Goal: Task Accomplishment & Management: Use online tool/utility

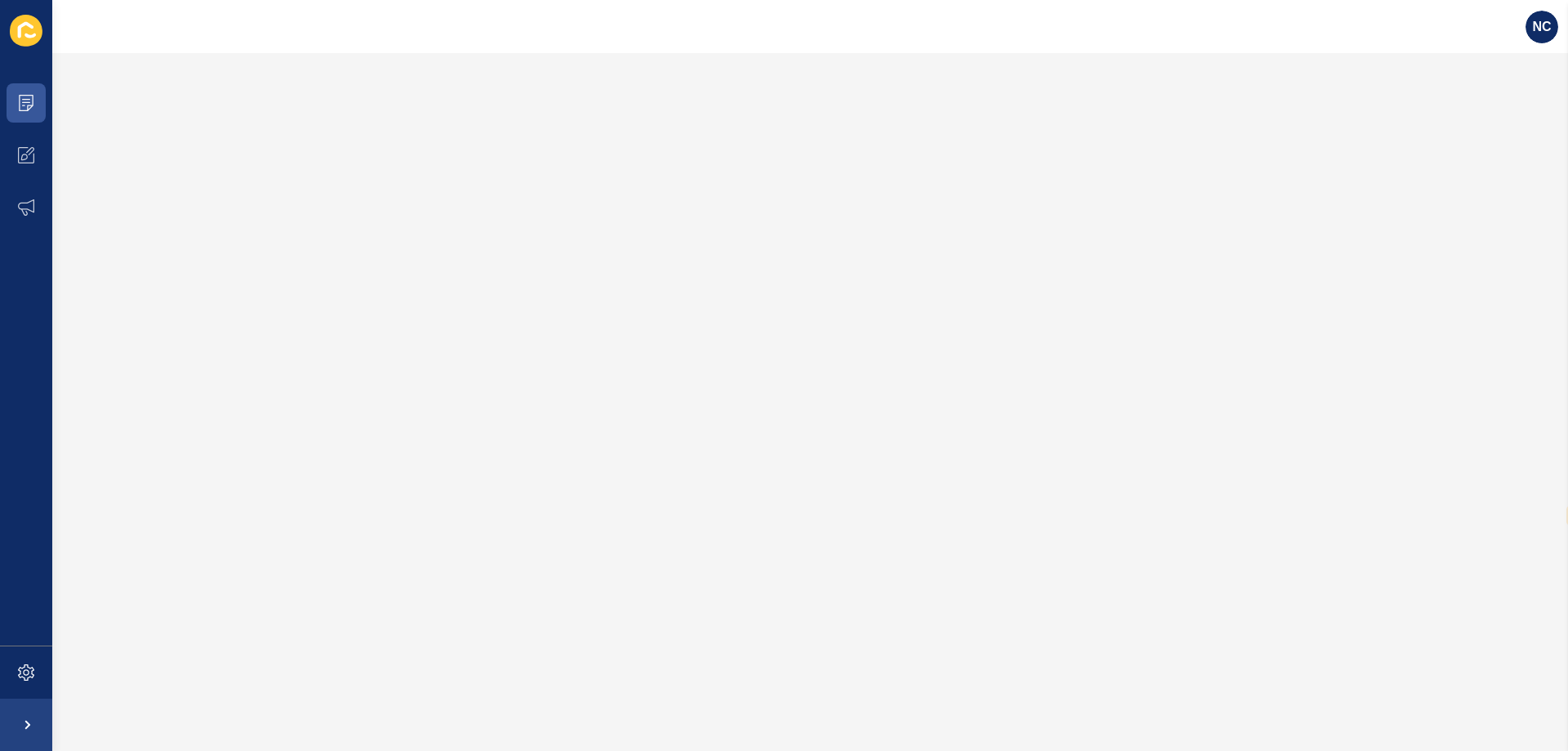
select select "en"
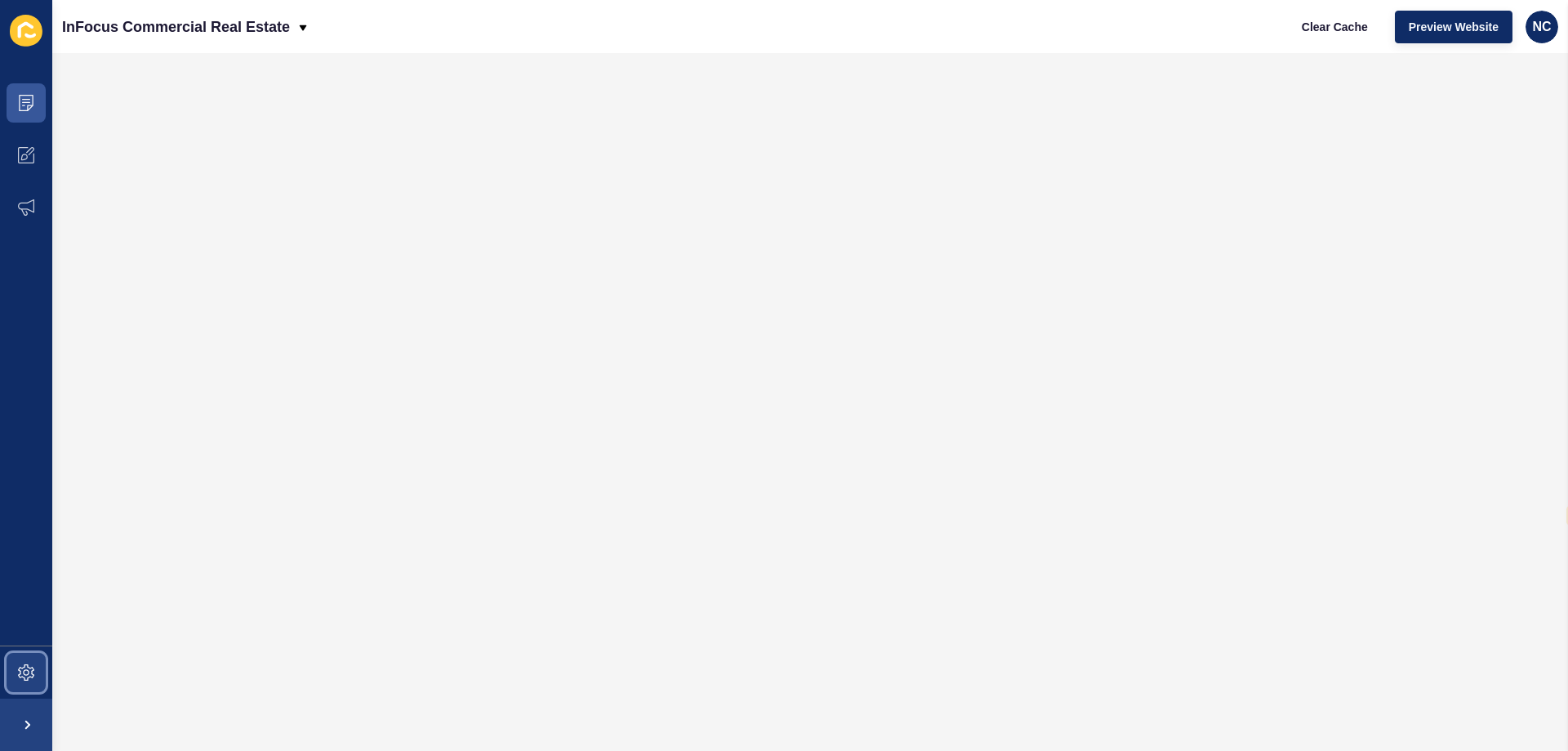
click at [28, 668] on icon at bounding box center [25, 671] width 16 height 16
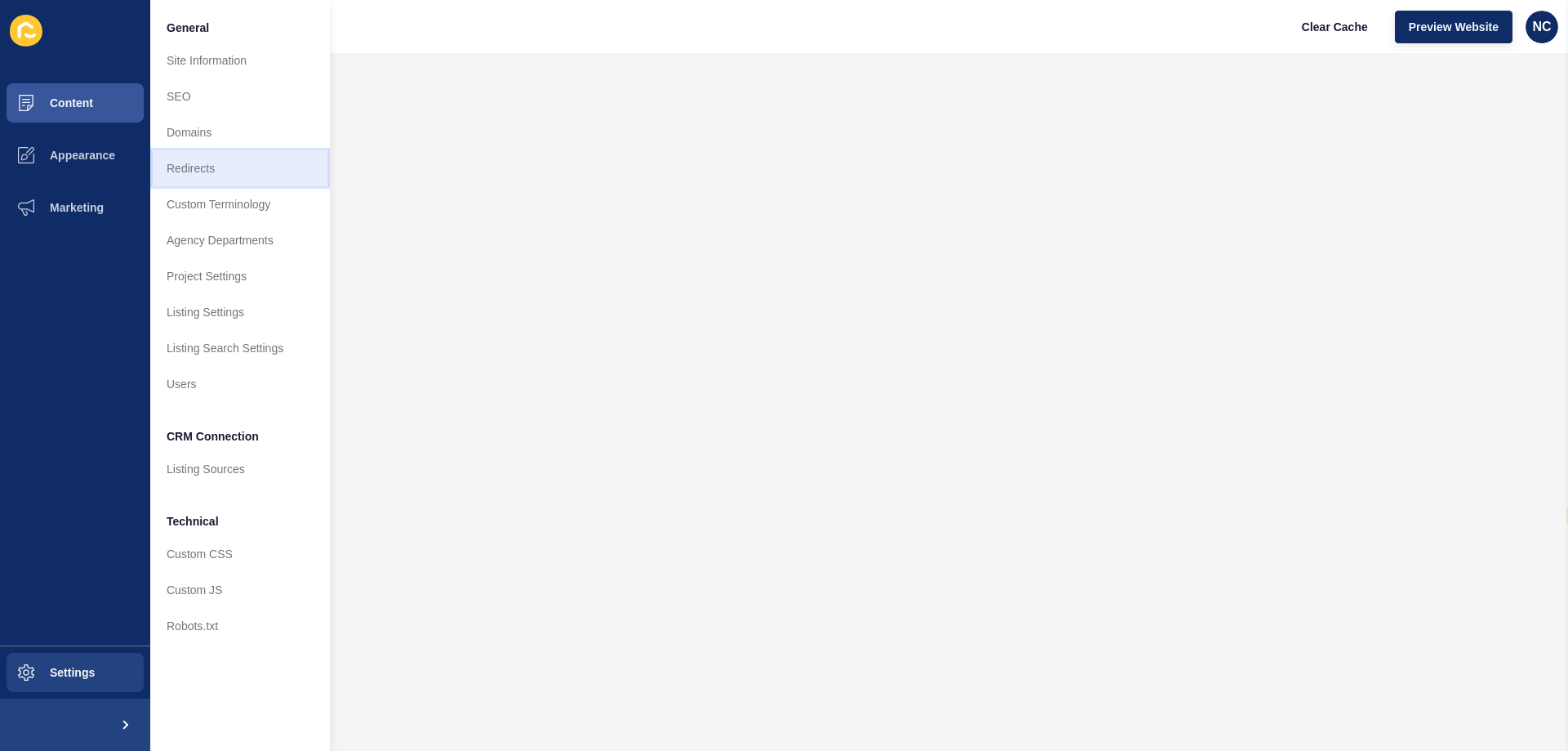
click at [246, 161] on link "Redirects" at bounding box center [240, 168] width 180 height 36
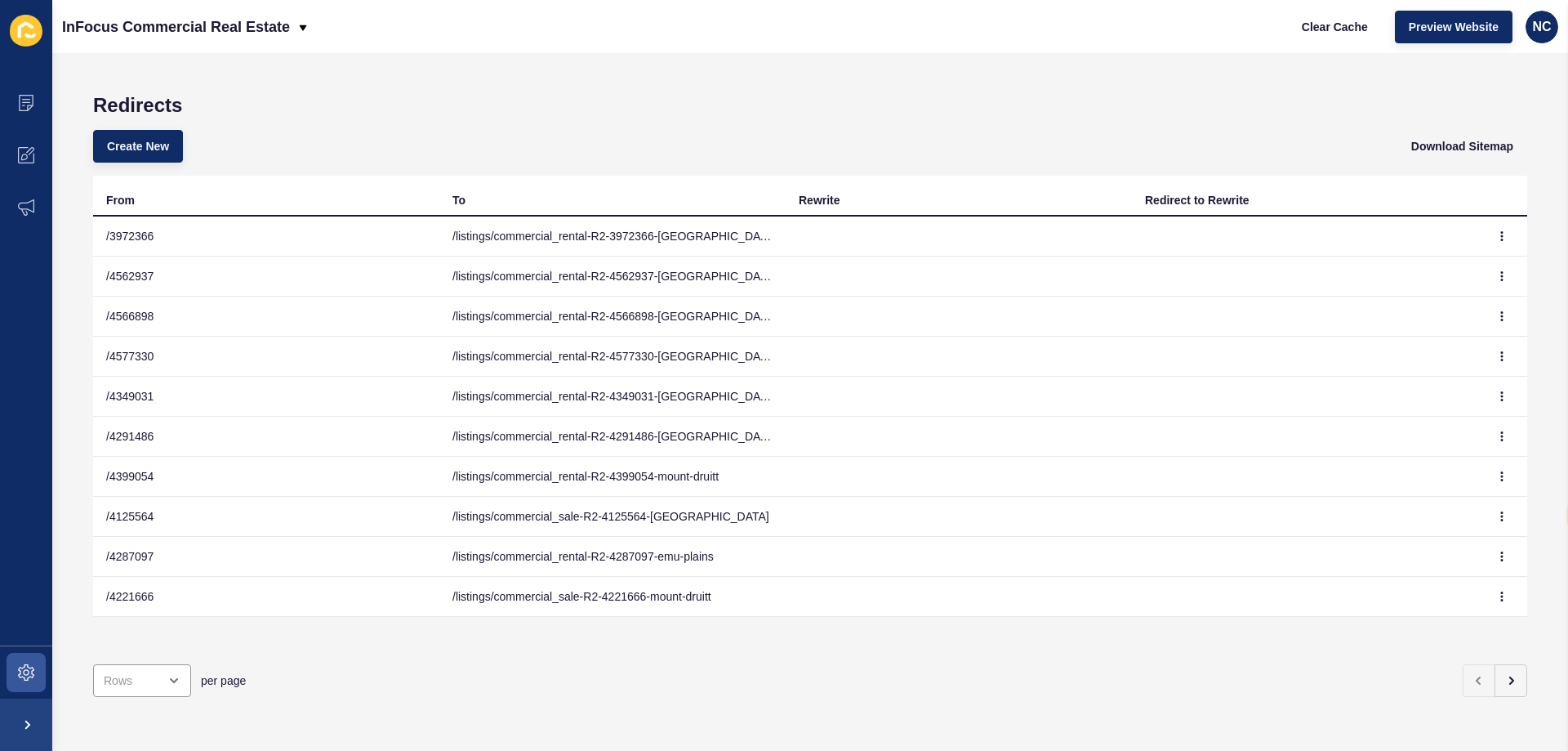
click at [146, 117] on div "Create New Download Sitemap" at bounding box center [810, 146] width 1434 height 59
click at [138, 143] on span "Create New" at bounding box center [138, 145] width 62 height 16
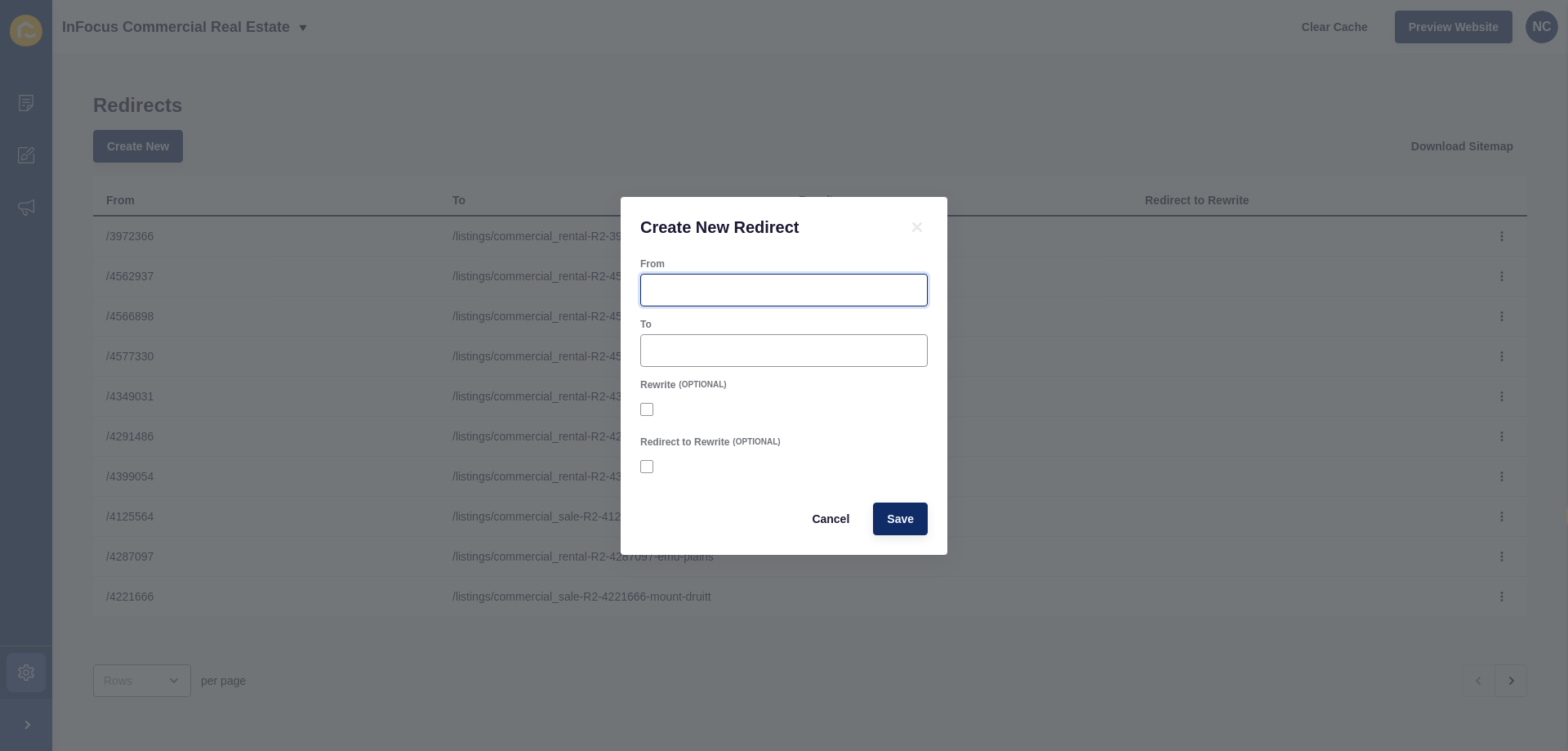
click at [744, 293] on input "From" at bounding box center [784, 290] width 266 height 16
paste input "4679279"
type input "/4679279"
click at [731, 354] on input "To" at bounding box center [784, 350] width 266 height 16
click at [716, 362] on div at bounding box center [784, 350] width 288 height 33
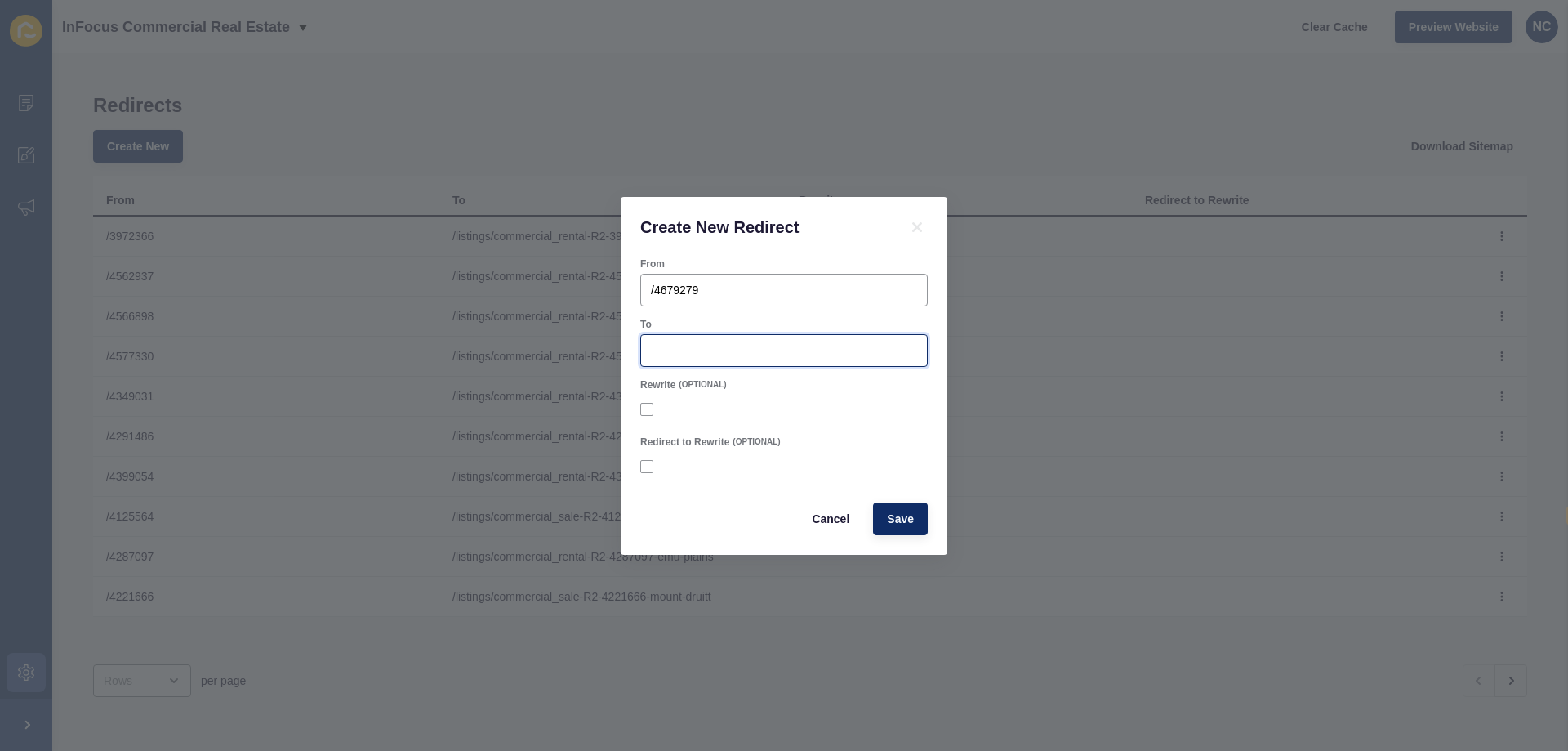
paste input "/listings/commercial_rental-R2-4679279-[GEOGRAPHIC_DATA]"
type input "/listings/commercial_rental-R2-4679279-[GEOGRAPHIC_DATA]"
click at [896, 520] on span "Save" at bounding box center [900, 518] width 27 height 16
